Goal: Information Seeking & Learning: Check status

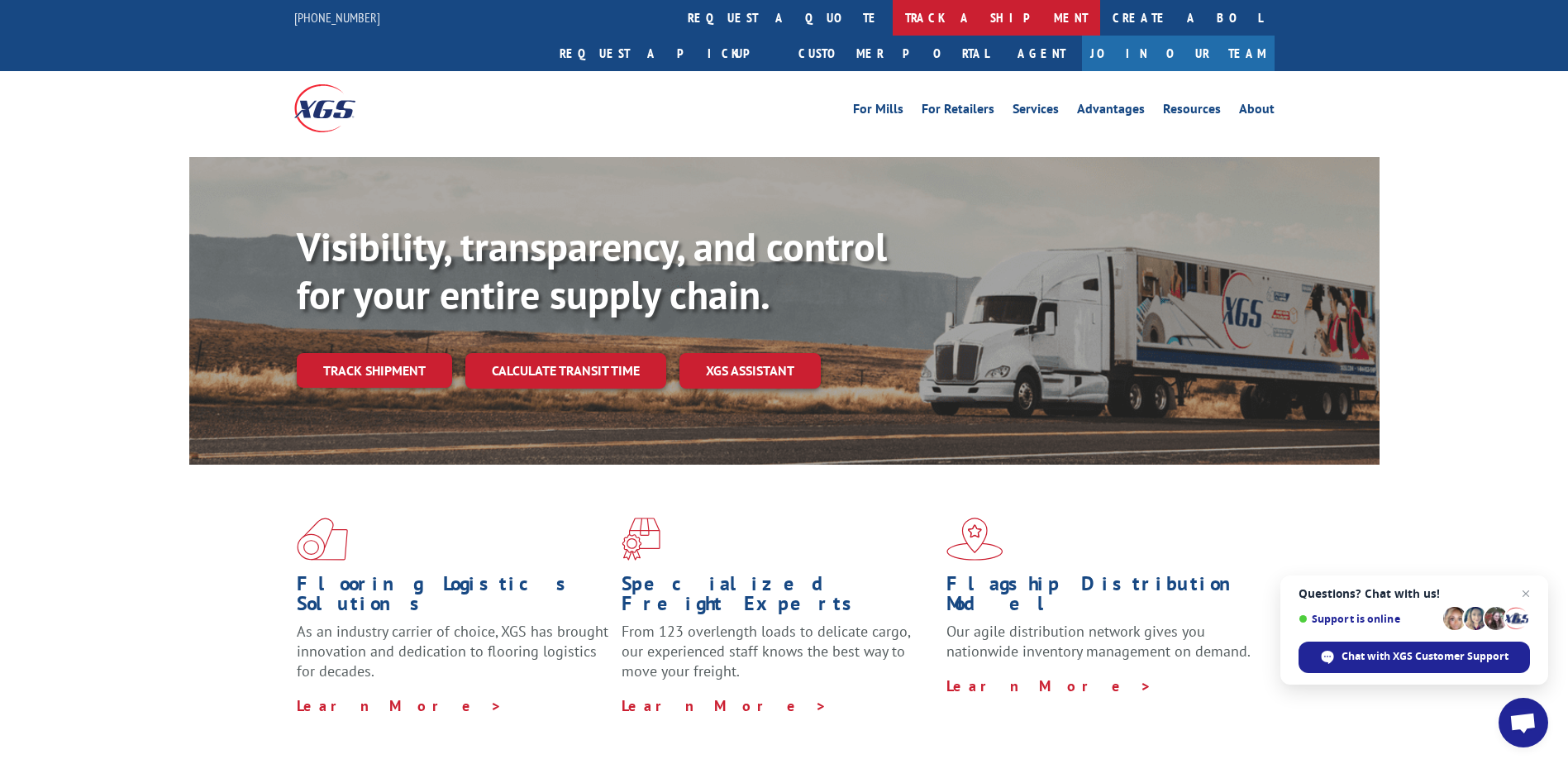
click at [893, 17] on link "track a shipment" at bounding box center [996, 18] width 208 height 36
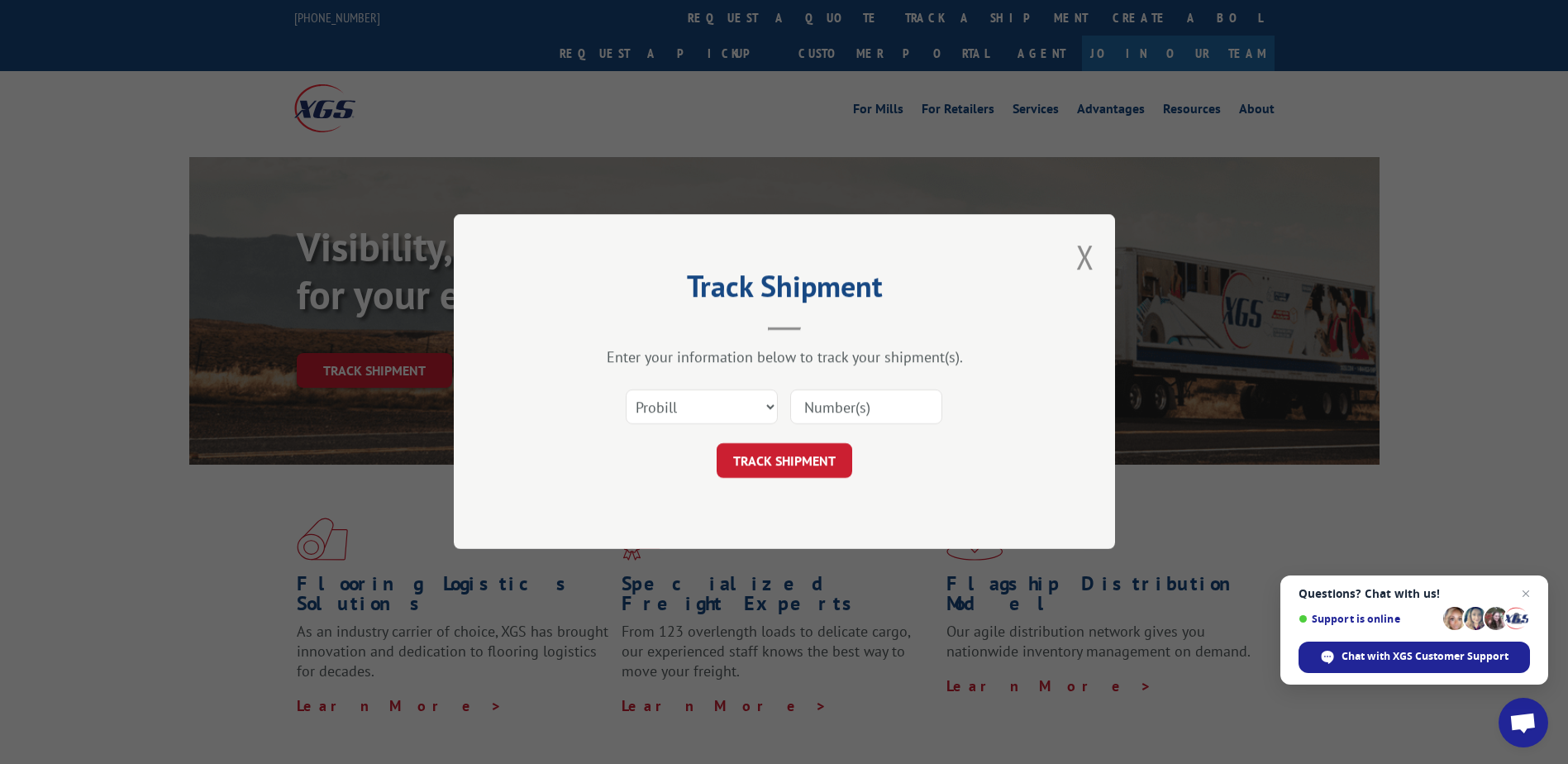
click at [837, 409] on input at bounding box center [866, 408] width 152 height 35
type input "17601430"
click button "TRACK SHIPMENT" at bounding box center [784, 461] width 136 height 35
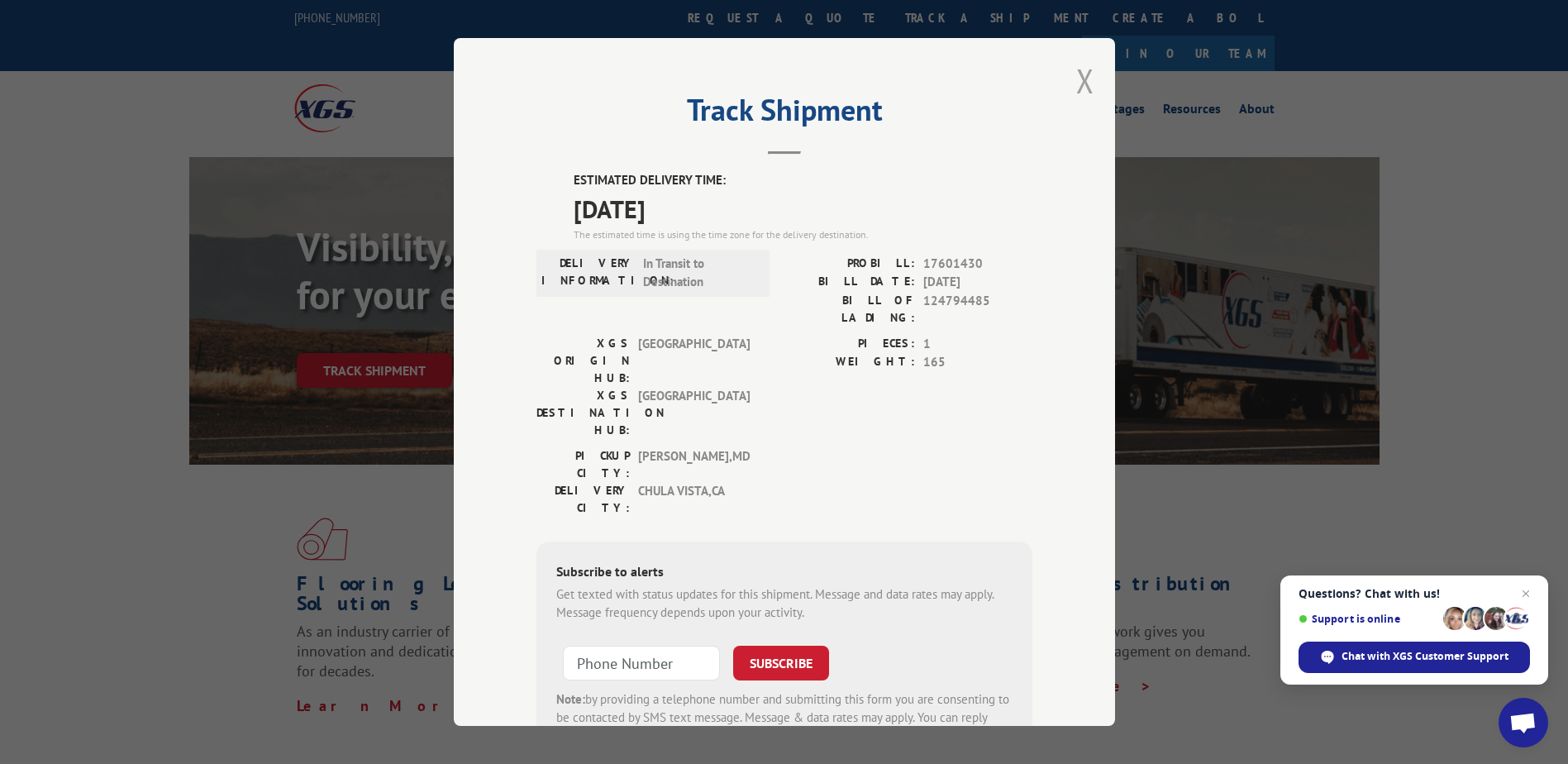
click at [1080, 79] on button "Close modal" at bounding box center [1085, 80] width 18 height 44
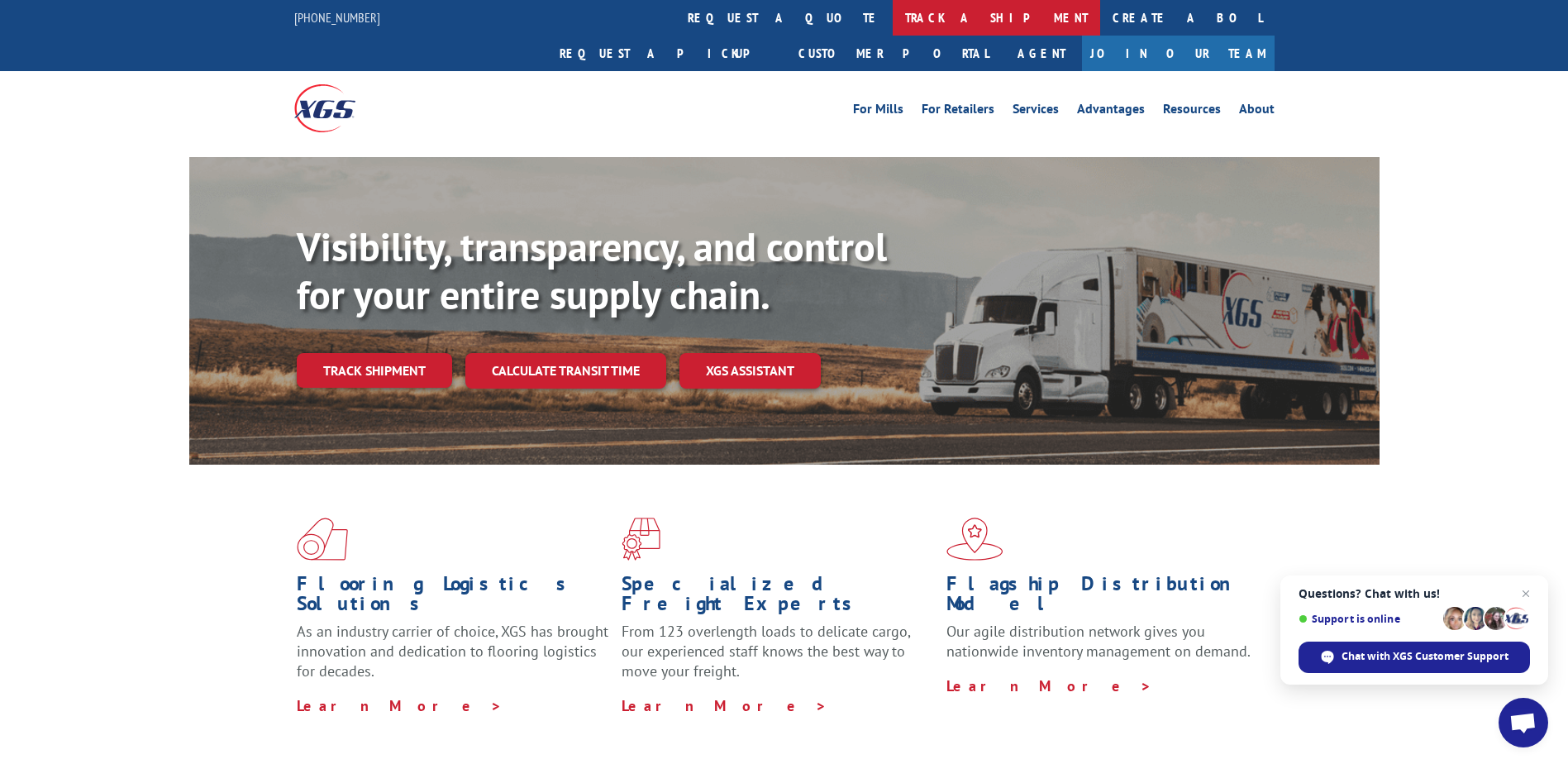
click at [893, 15] on link "track a shipment" at bounding box center [996, 18] width 208 height 36
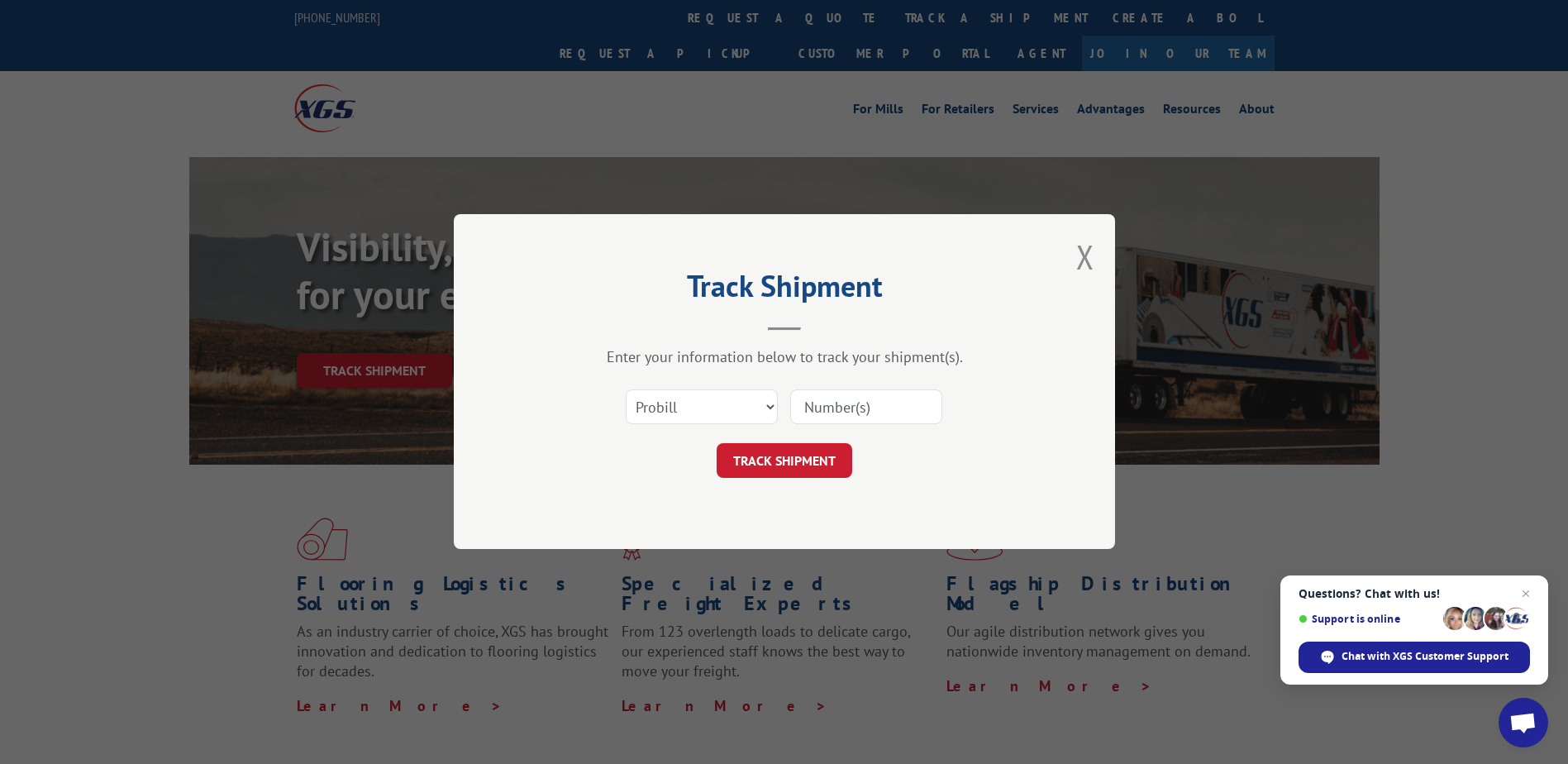
click at [866, 399] on input at bounding box center [866, 408] width 152 height 35
type input "17594424"
click button "TRACK SHIPMENT" at bounding box center [784, 461] width 136 height 35
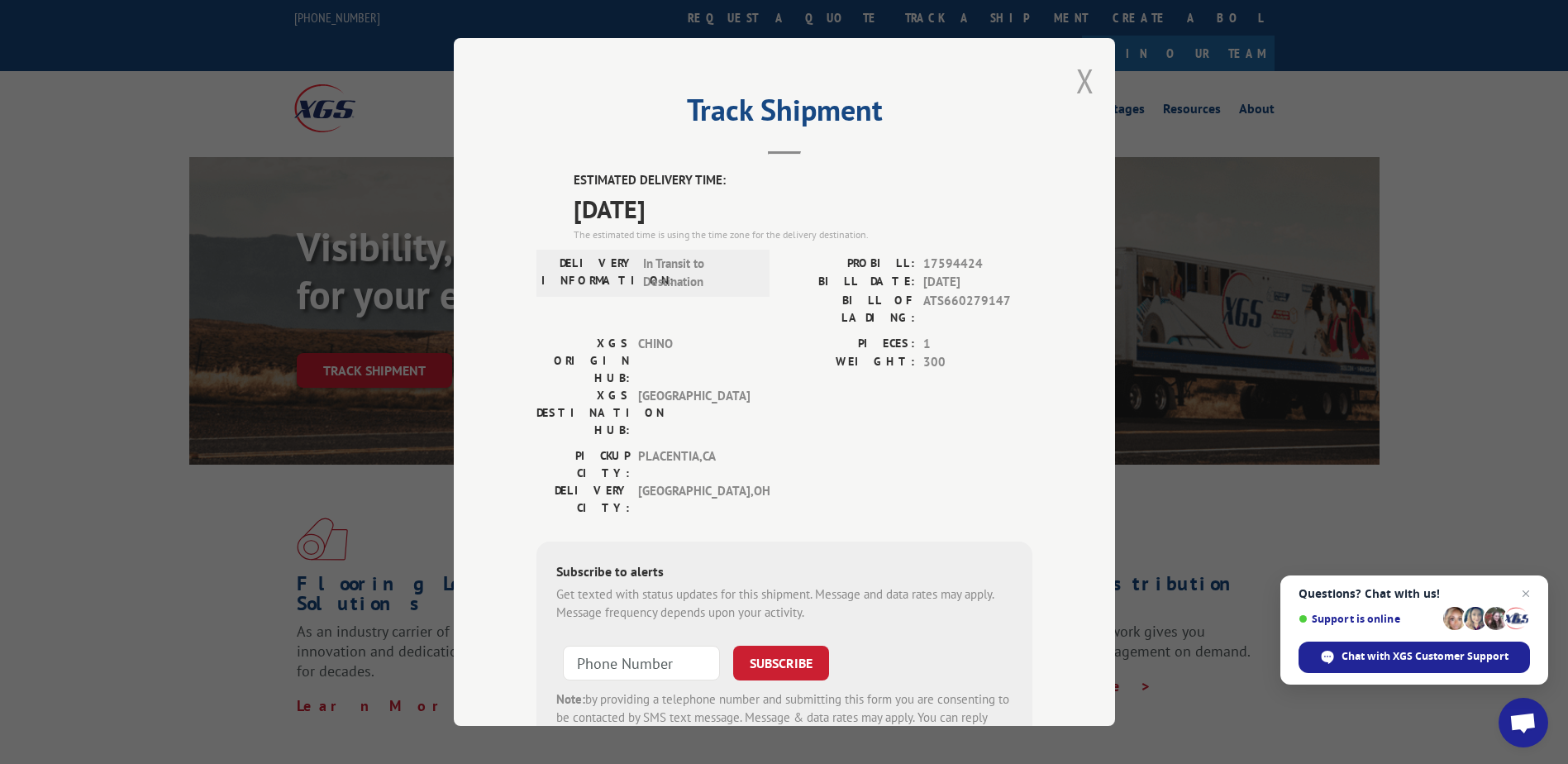
click at [1077, 73] on button "Close modal" at bounding box center [1085, 80] width 18 height 44
